Goal: Transaction & Acquisition: Purchase product/service

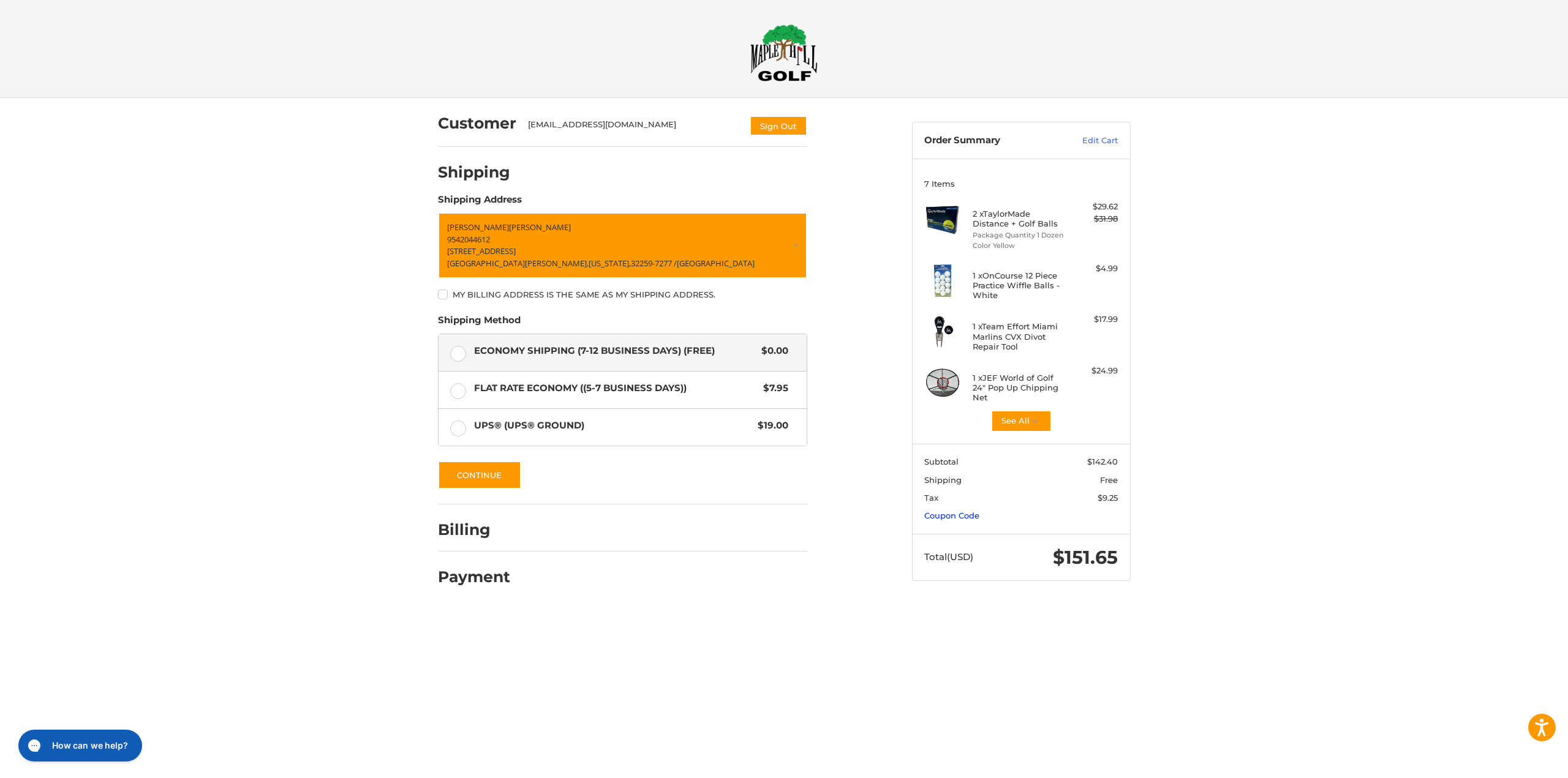
click at [964, 517] on link "Coupon Code" at bounding box center [951, 515] width 55 height 9
click at [972, 540] on input "Gift Certificate or Coupon Code" at bounding box center [986, 540] width 123 height 27
type input "********"
click at [1091, 542] on button "Apply" at bounding box center [1085, 540] width 65 height 27
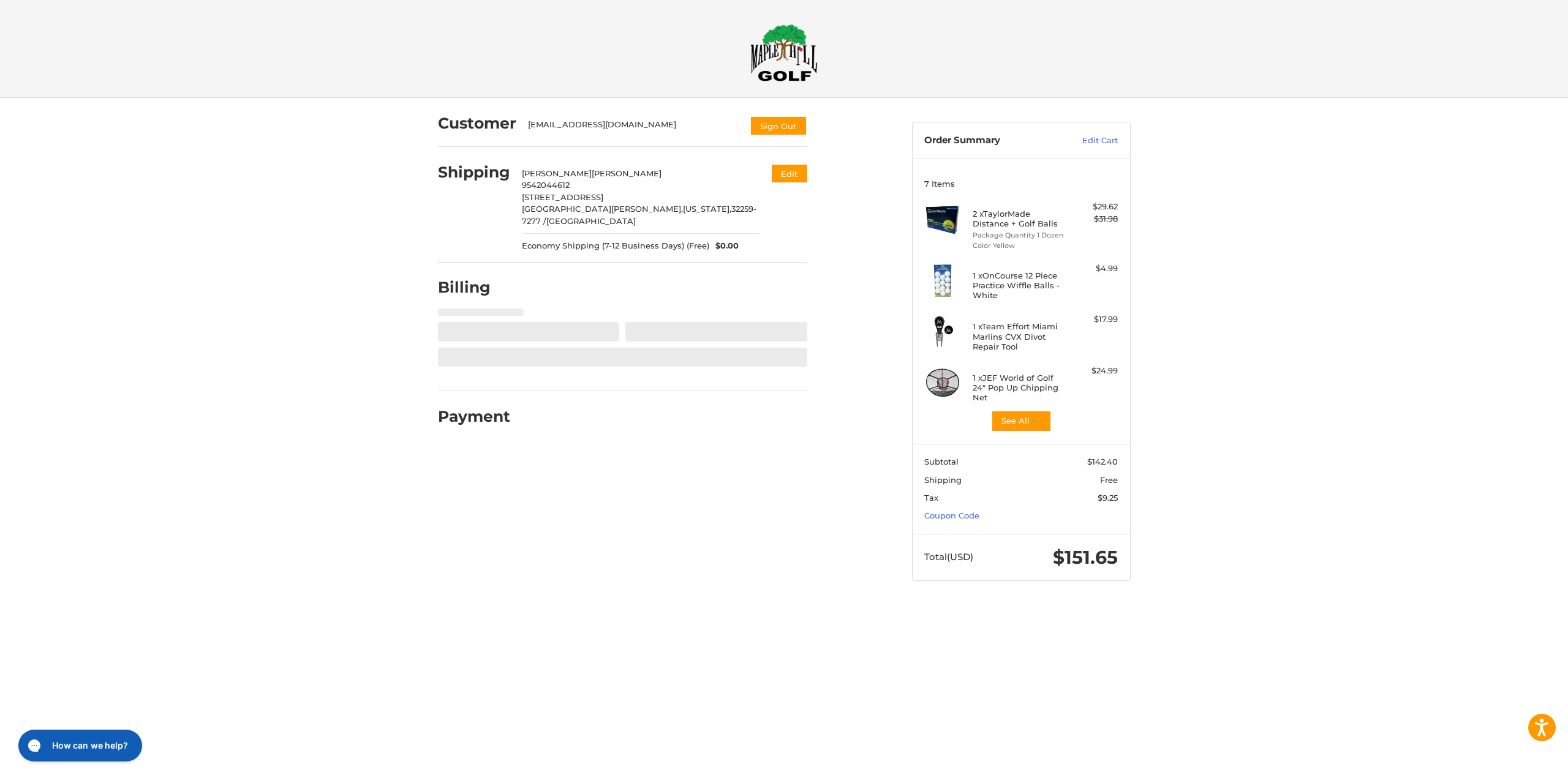
select select "**"
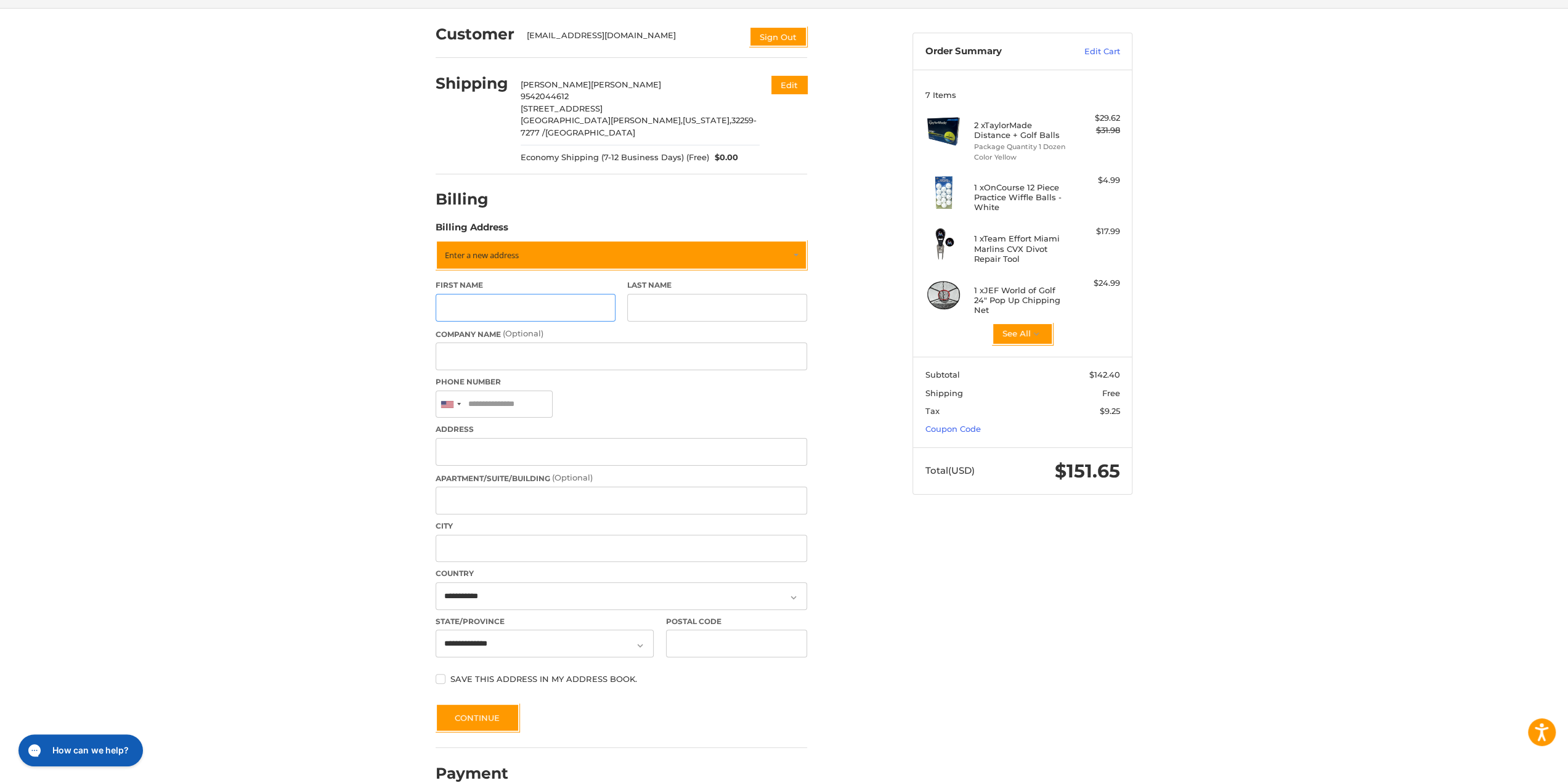
scroll to position [95, 0]
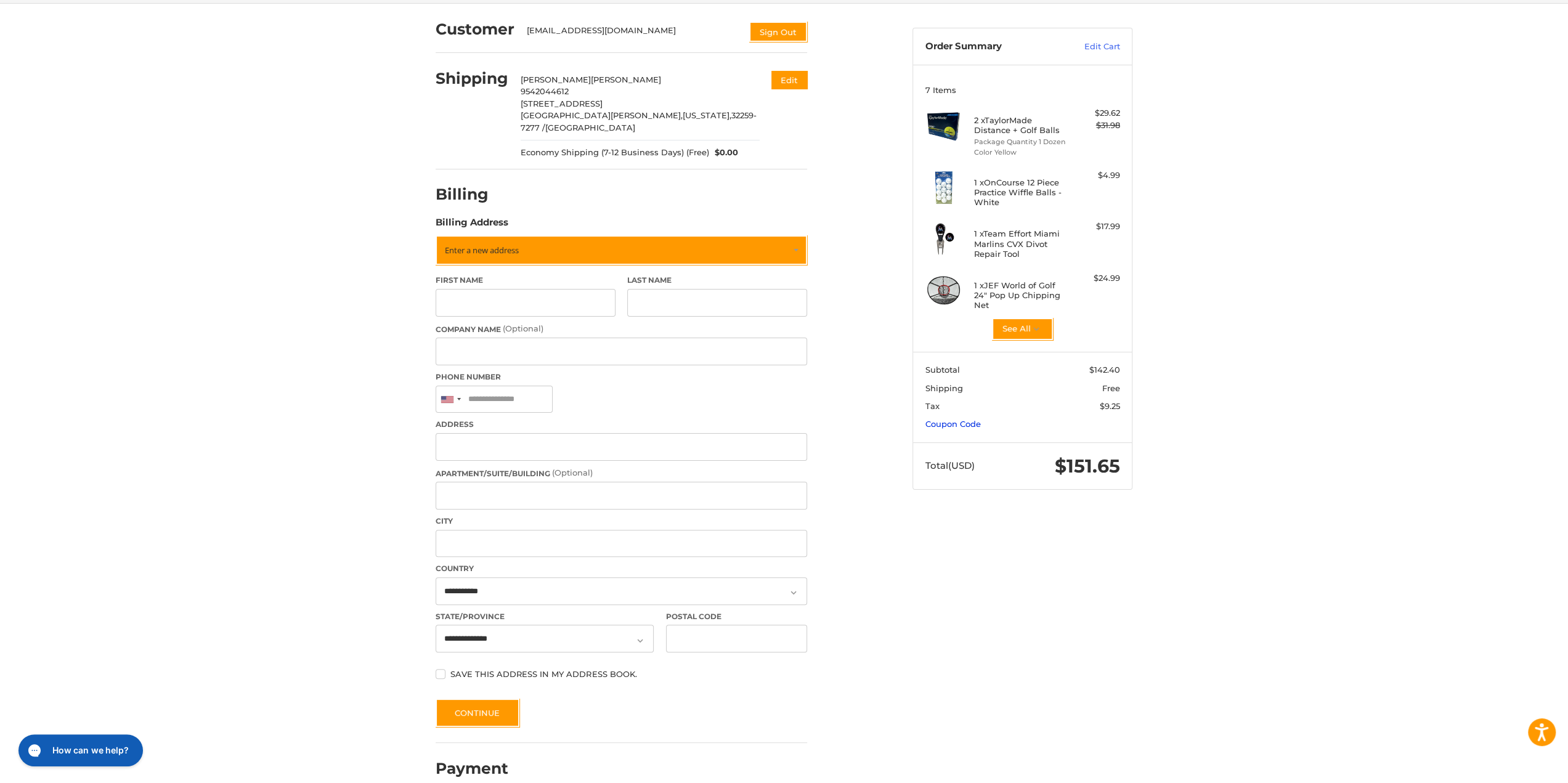
click at [958, 423] on link "Coupon Code" at bounding box center [953, 423] width 56 height 9
click at [983, 446] on input "Gift Certificate or Coupon Code" at bounding box center [988, 450] width 124 height 27
type input "********"
click at [1084, 443] on button "Apply" at bounding box center [1087, 450] width 65 height 27
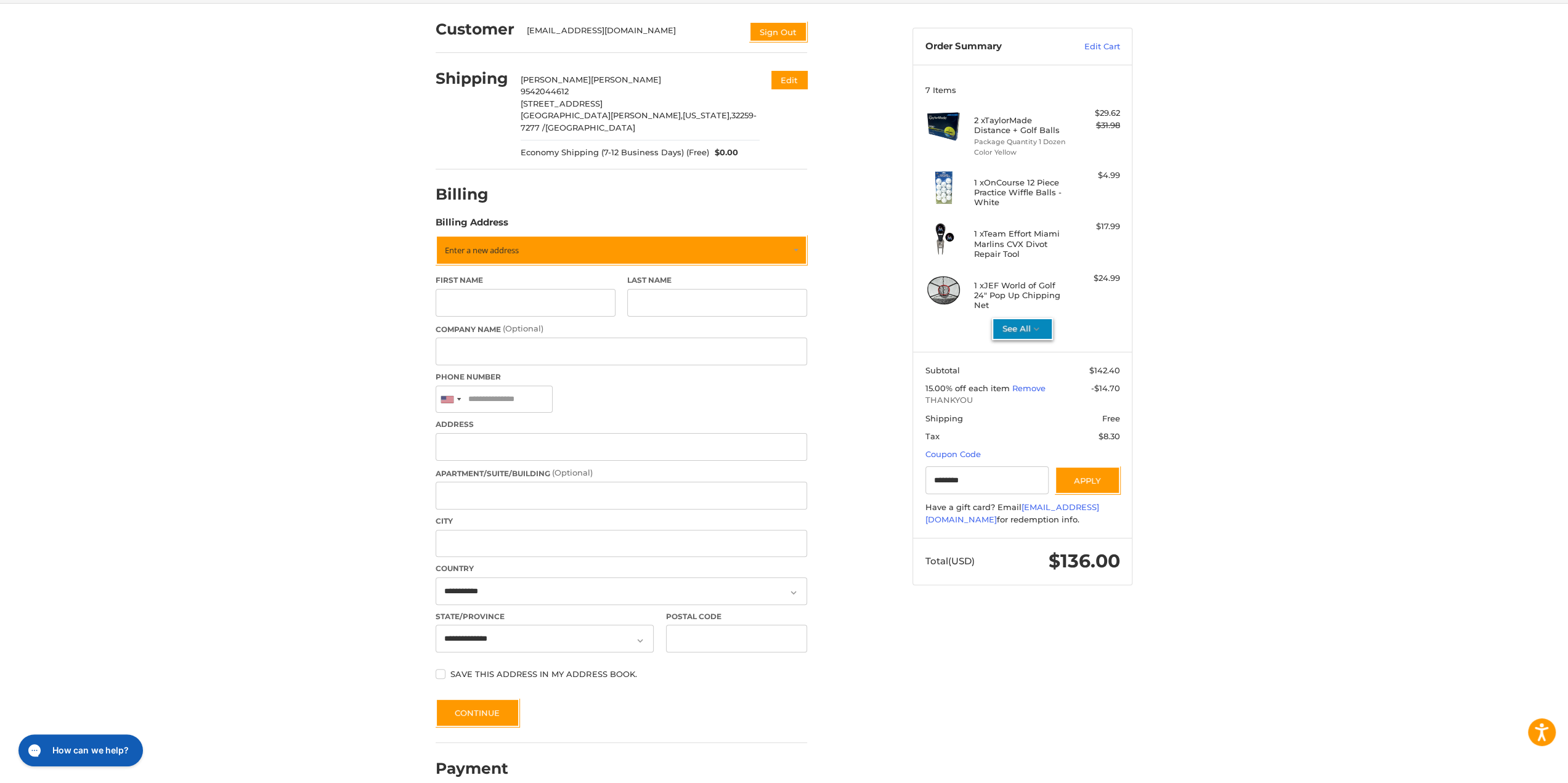
click at [1034, 328] on icon "button" at bounding box center [1037, 329] width 11 height 11
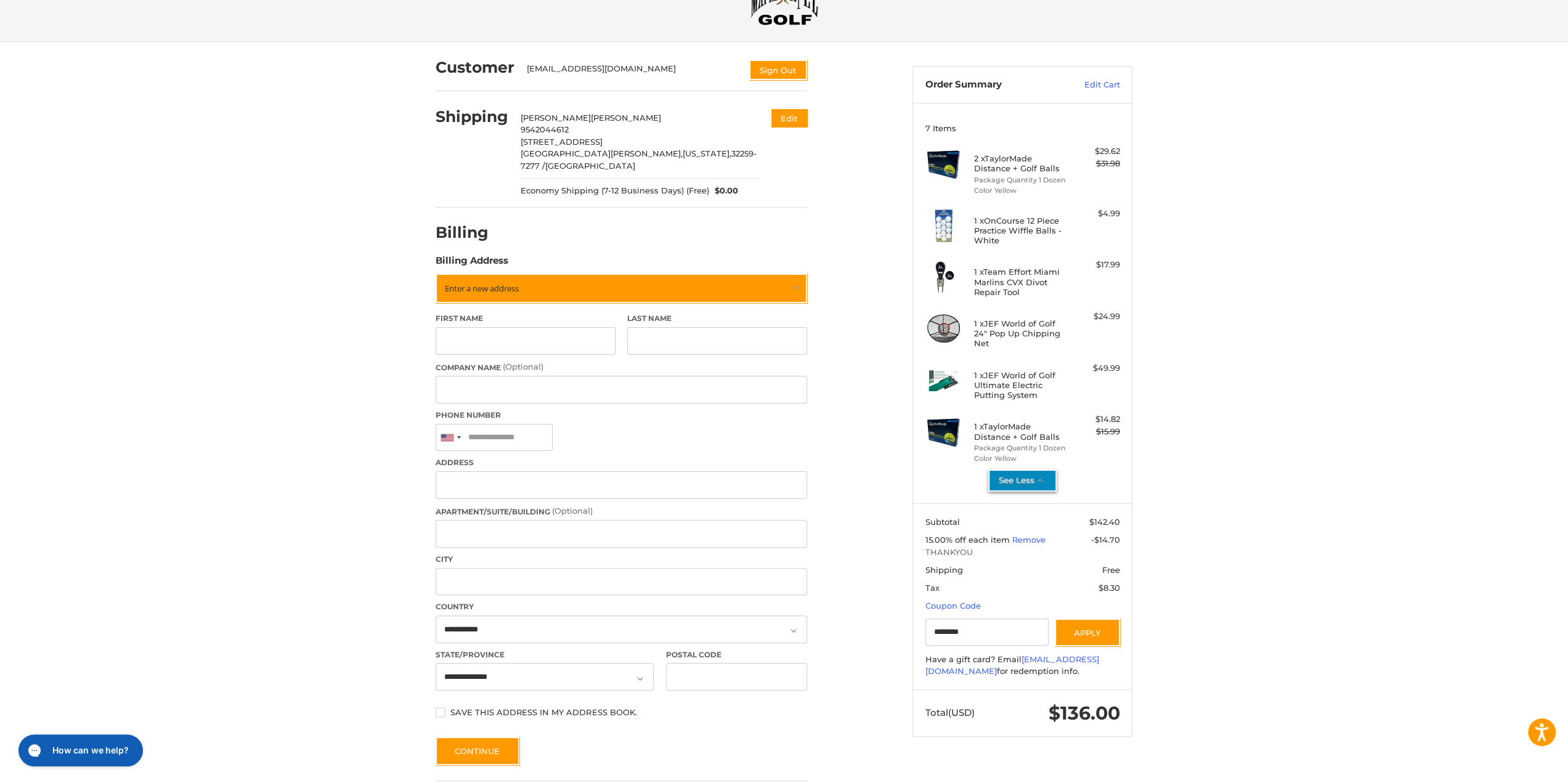
scroll to position [0, 0]
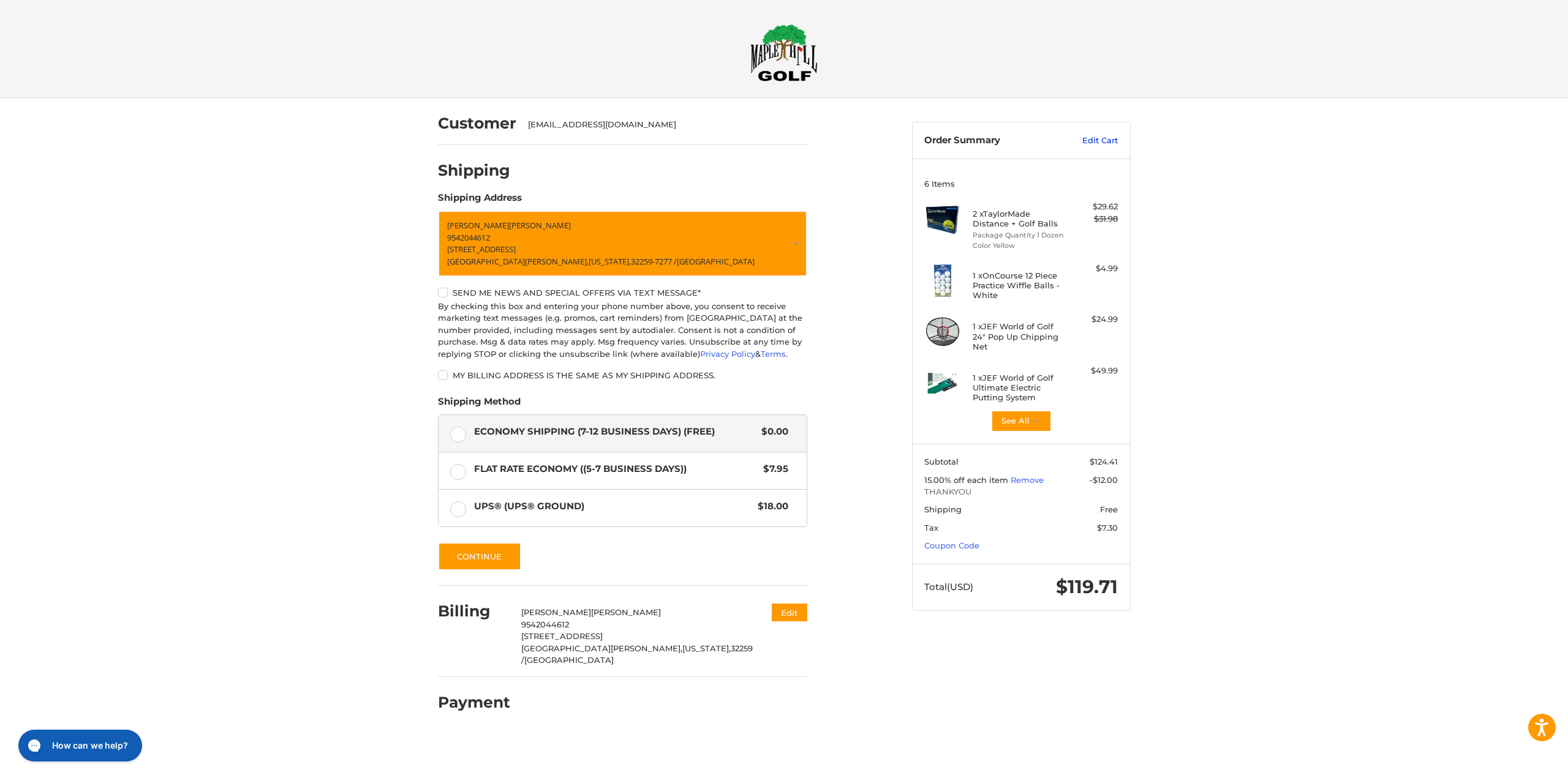
click at [1111, 137] on link "Edit Cart" at bounding box center [1087, 140] width 62 height 12
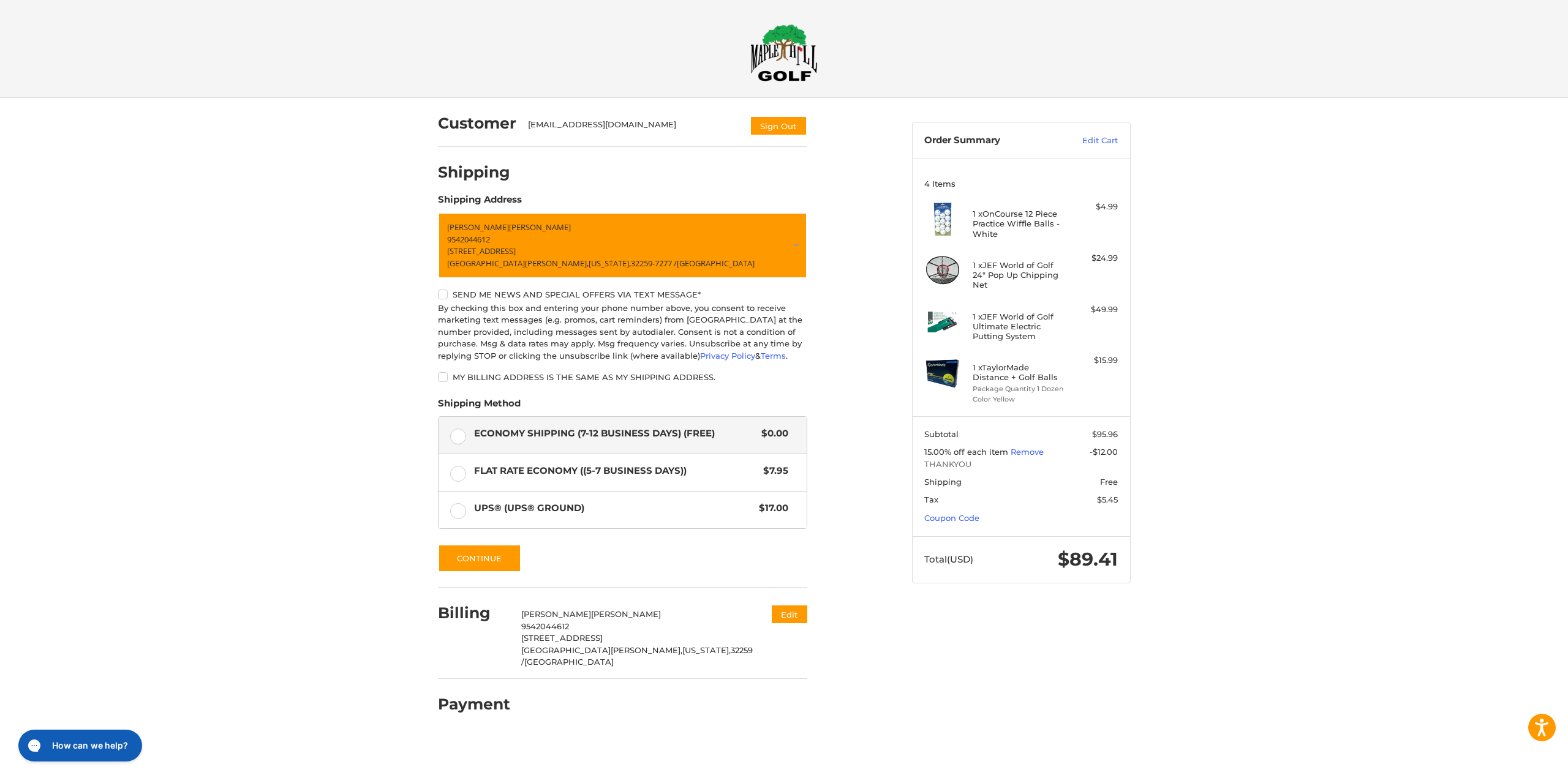
click at [878, 568] on div "Customer [EMAIL_ADDRESS][DOMAIN_NAME] Sign Out Shipping Shipping Address [PERSO…" at bounding box center [665, 411] width 474 height 627
click at [485, 556] on button "Continue" at bounding box center [479, 558] width 83 height 28
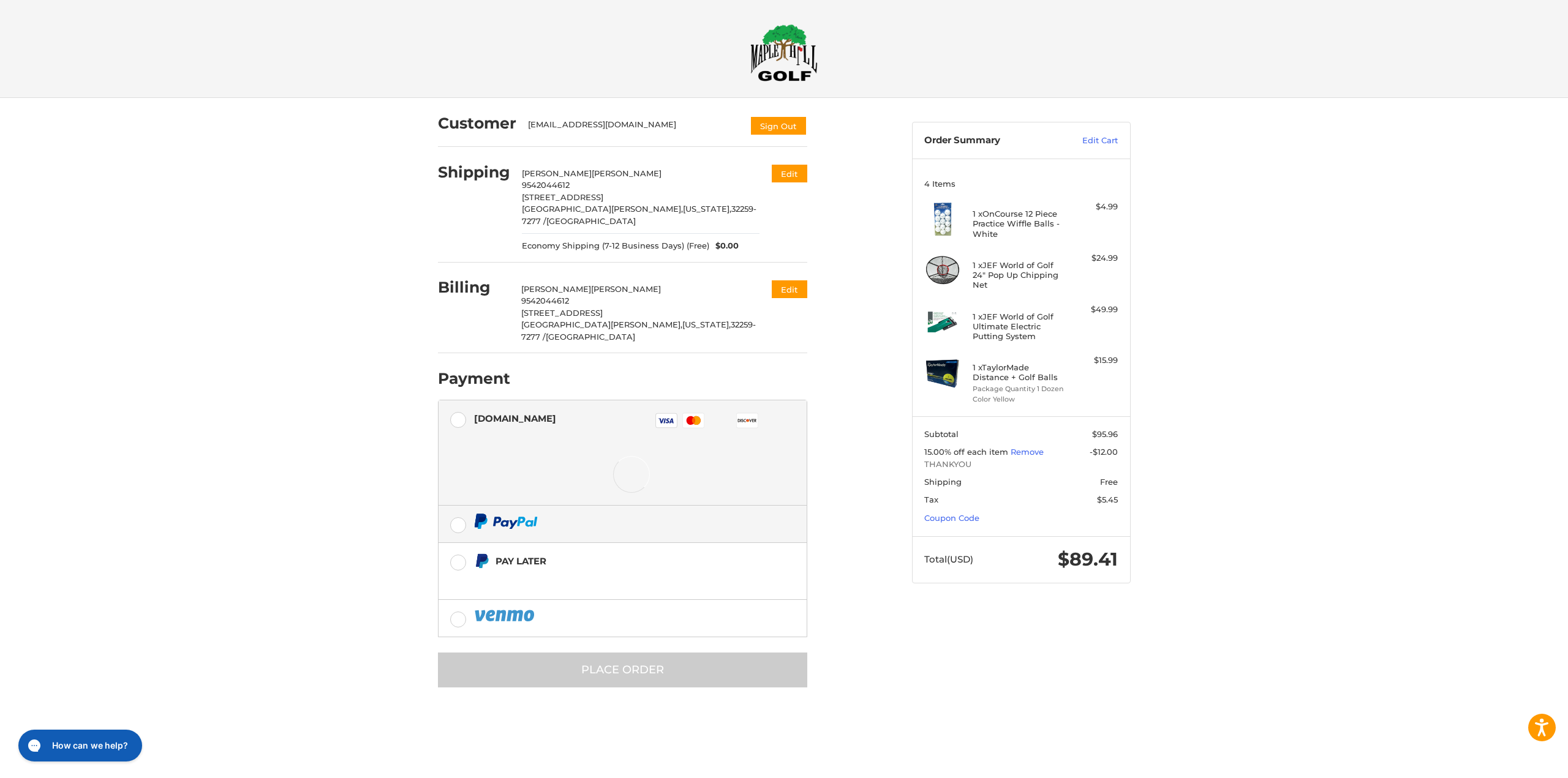
click at [452, 506] on label at bounding box center [623, 524] width 369 height 36
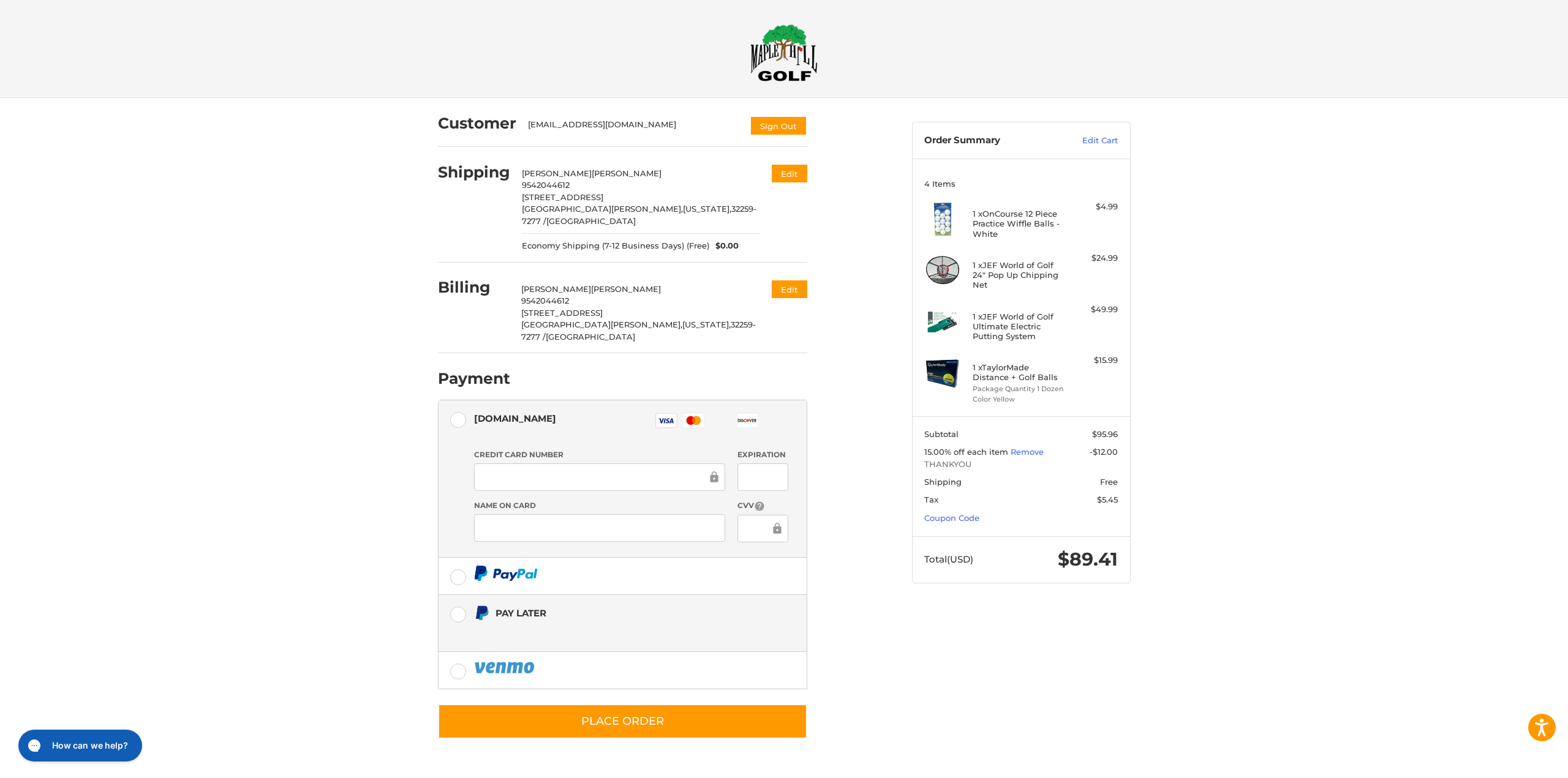
click at [456, 595] on label "Pay Later" at bounding box center [623, 623] width 369 height 56
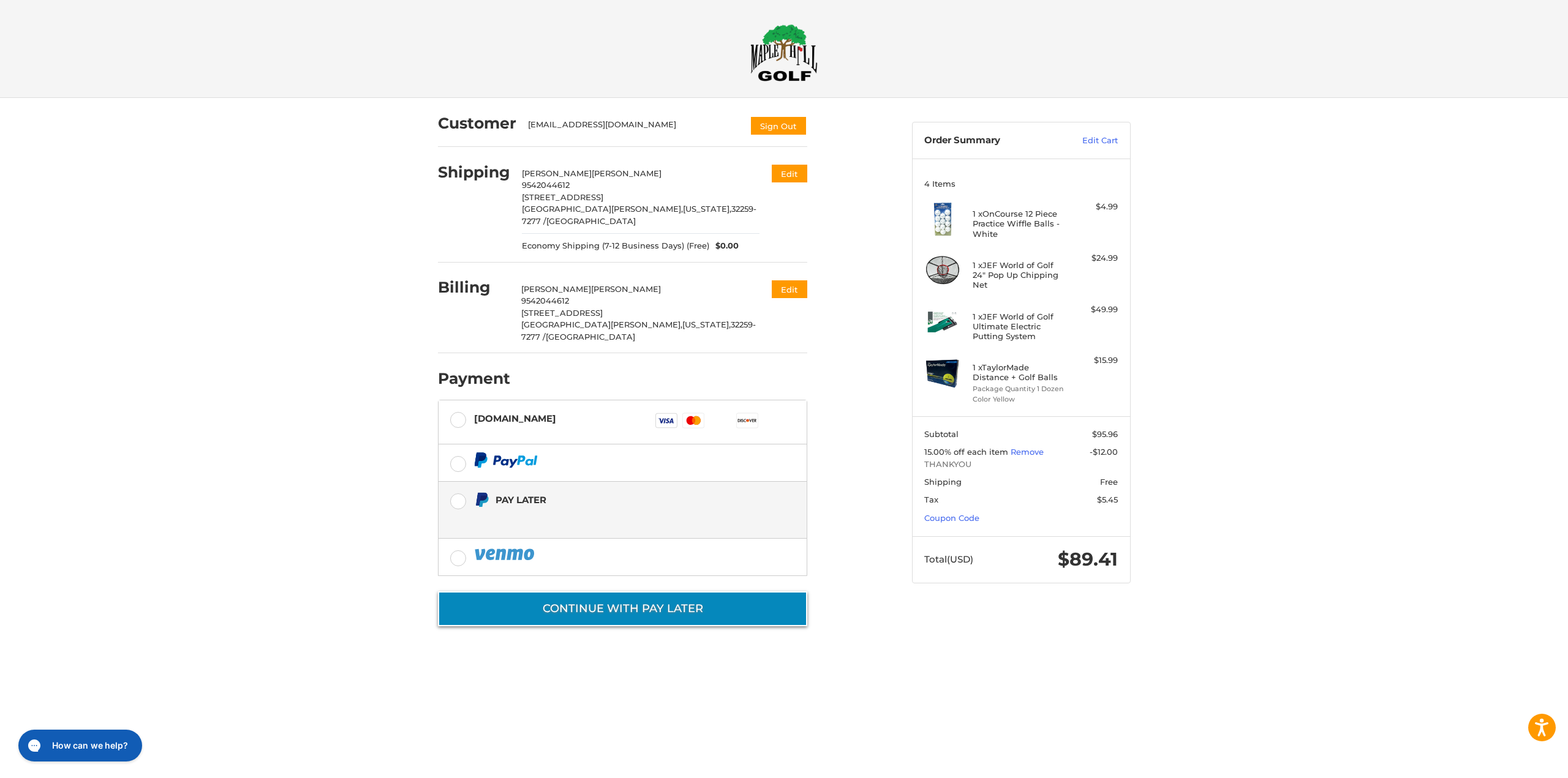
click at [620, 592] on button "Continue with Pay Later" at bounding box center [622, 609] width 370 height 35
